Goal: Information Seeking & Learning: Learn about a topic

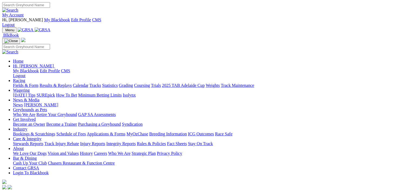
click at [25, 78] on link "Racing" at bounding box center [19, 80] width 12 height 5
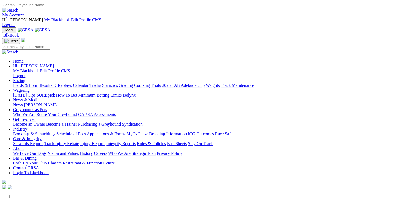
click at [25, 78] on link "Racing" at bounding box center [19, 80] width 12 height 5
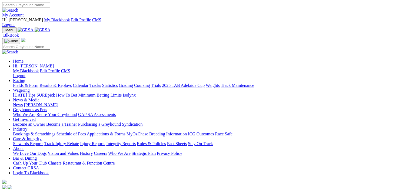
click at [72, 83] on link "Results & Replays" at bounding box center [55, 85] width 32 height 5
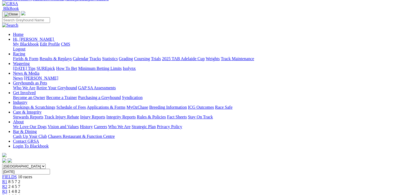
scroll to position [27, 0]
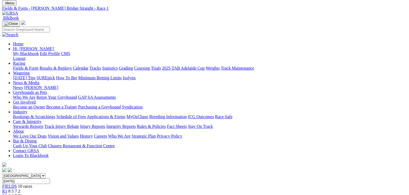
click at [20, 194] on span "2 4 5 7" at bounding box center [14, 196] width 12 height 5
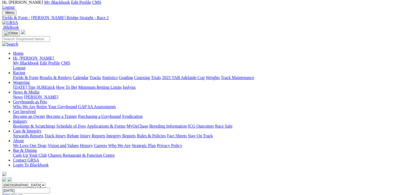
scroll to position [27, 0]
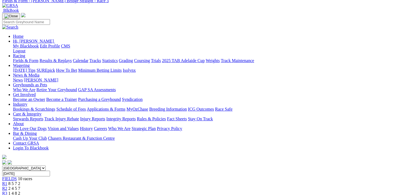
scroll to position [27, 0]
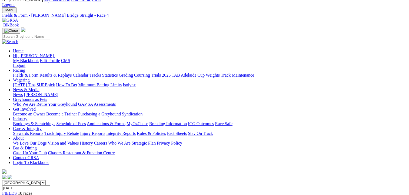
scroll to position [54, 0]
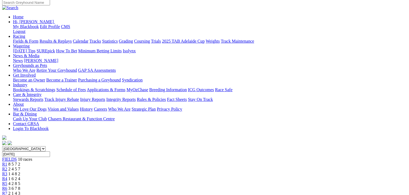
click at [20, 182] on span "4 2 8 5" at bounding box center [14, 184] width 12 height 5
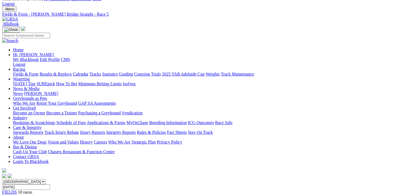
scroll to position [27, 0]
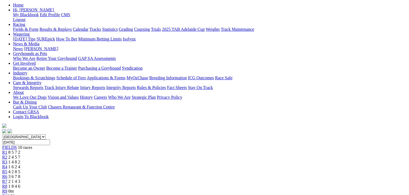
scroll to position [54, 0]
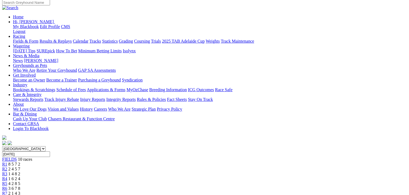
click at [20, 191] on span "2 1 4 3" at bounding box center [14, 193] width 12 height 5
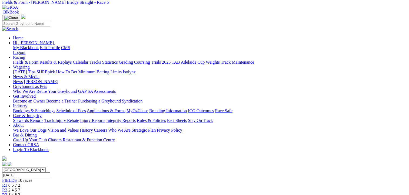
scroll to position [27, 0]
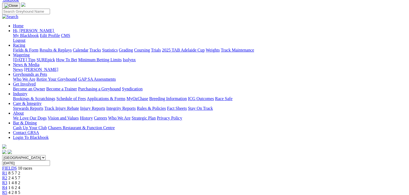
scroll to position [54, 0]
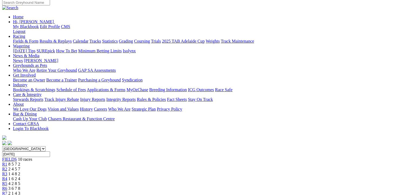
click at [20, 195] on span "1 8 4 6" at bounding box center [14, 198] width 12 height 5
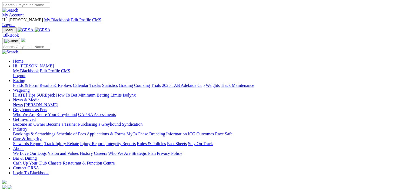
click at [55, 83] on link "Results & Replays" at bounding box center [55, 85] width 32 height 5
